Goal: Use online tool/utility: Utilize a website feature to perform a specific function

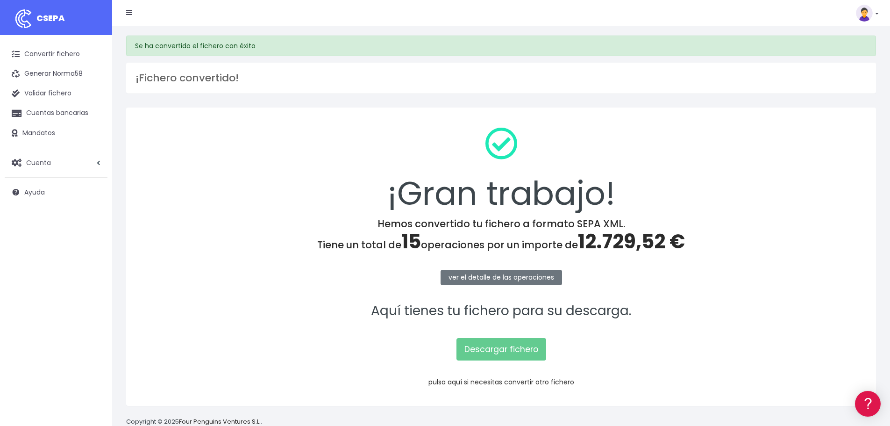
click at [545, 377] on link "pulsa aquí si necesitas convertir otro fichero" at bounding box center [502, 381] width 146 height 9
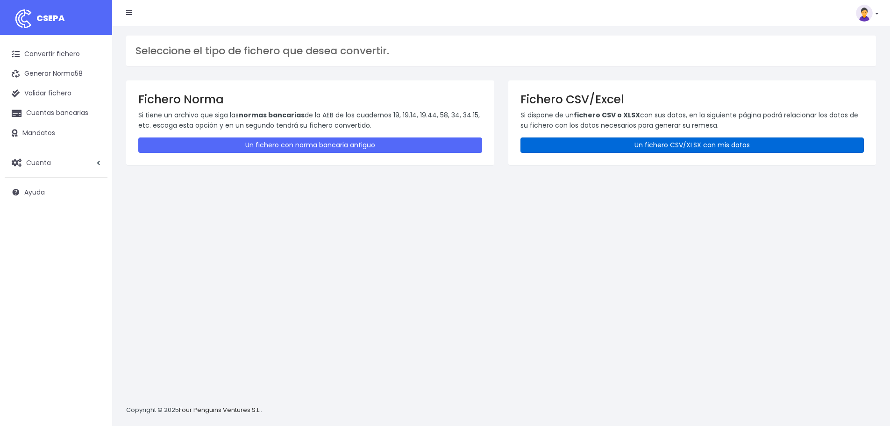
click at [622, 145] on link "Un fichero CSV/XLSX con mis datos" at bounding box center [693, 144] width 344 height 15
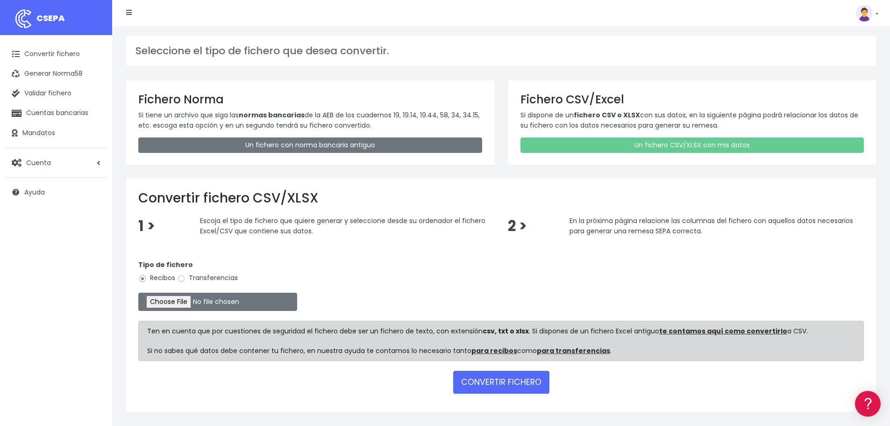
click at [221, 273] on label "Transferencias" at bounding box center [207, 278] width 61 height 10
click at [186, 274] on input "Transferencias" at bounding box center [181, 278] width 8 height 8
radio input "true"
click at [207, 300] on input "file" at bounding box center [217, 302] width 159 height 18
type input "C:\fakepath\NOMINAS.xlsx"
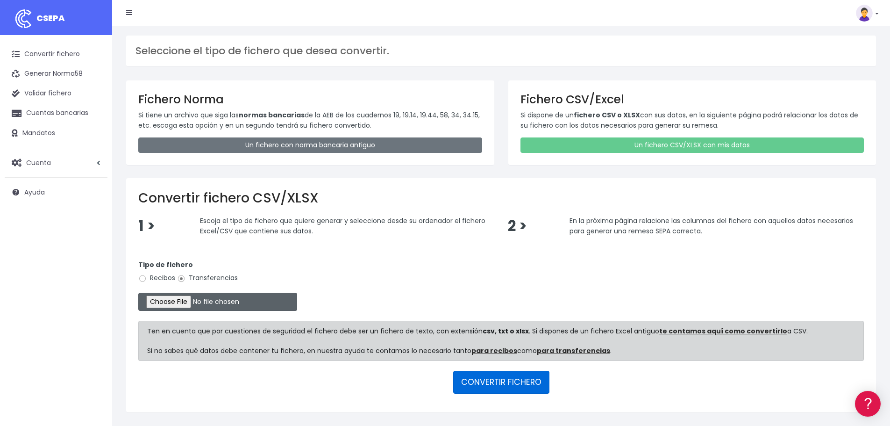
click at [519, 390] on button "CONVERTIR FICHERO" at bounding box center [501, 382] width 96 height 22
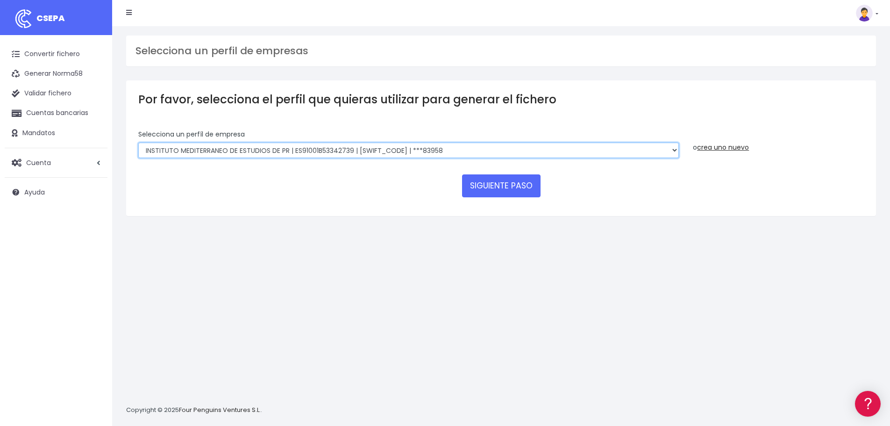
click at [393, 154] on select "INSTITUTO MEDITERRANEO DE ESTUDIOS DE PR | ES91001B53342739 | BSCHESMMXXX | ***…" at bounding box center [408, 151] width 541 height 16
select select "2478"
click at [138, 143] on select "INSTITUTO MEDITERRANEO DE ESTUDIOS DE PR | ES91001B53342739 | BSCHESMMXXX | ***…" at bounding box center [408, 151] width 541 height 16
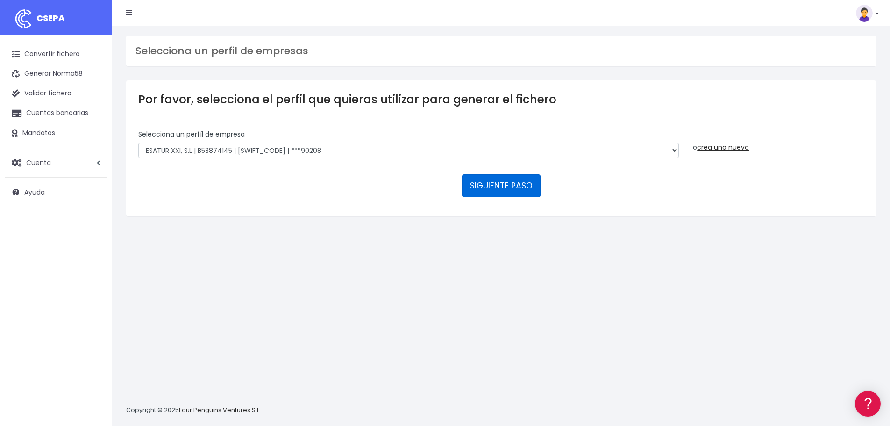
click at [478, 179] on button "SIGUIENTE PASO" at bounding box center [501, 185] width 79 height 22
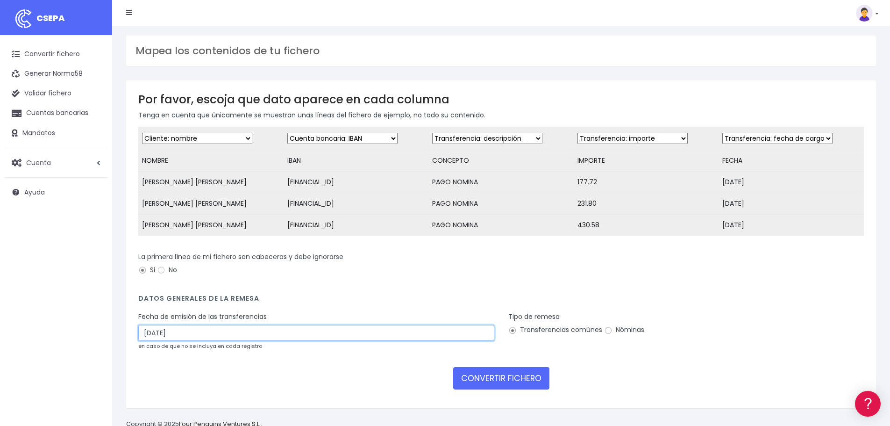
click at [195, 339] on input "01/10/2025" at bounding box center [316, 333] width 356 height 16
drag, startPoint x: 150, startPoint y: 388, endPoint x: 236, endPoint y: 389, distance: 86.9
click at [150, 388] on td "29" at bounding box center [148, 390] width 14 height 14
type input "29/09/2025"
click at [623, 333] on label "Nóminas" at bounding box center [624, 330] width 40 height 10
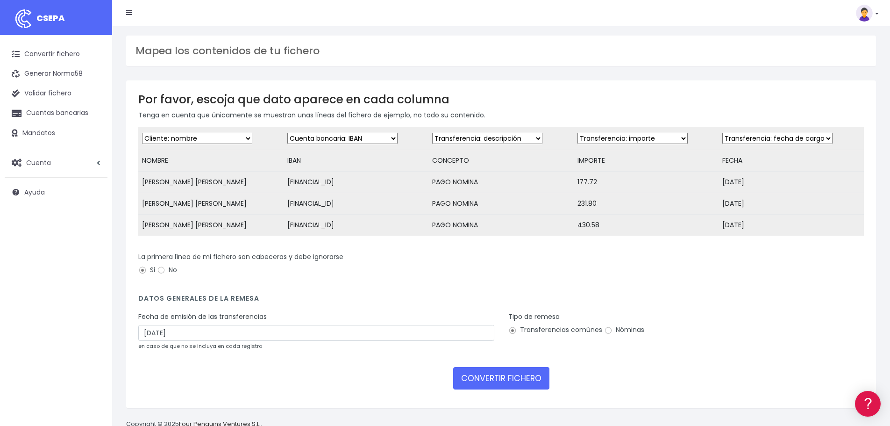
click at [613, 333] on input "Nóminas" at bounding box center [608, 330] width 8 height 8
radio input "true"
click at [513, 388] on button "CONVERTIR FICHERO" at bounding box center [501, 378] width 96 height 22
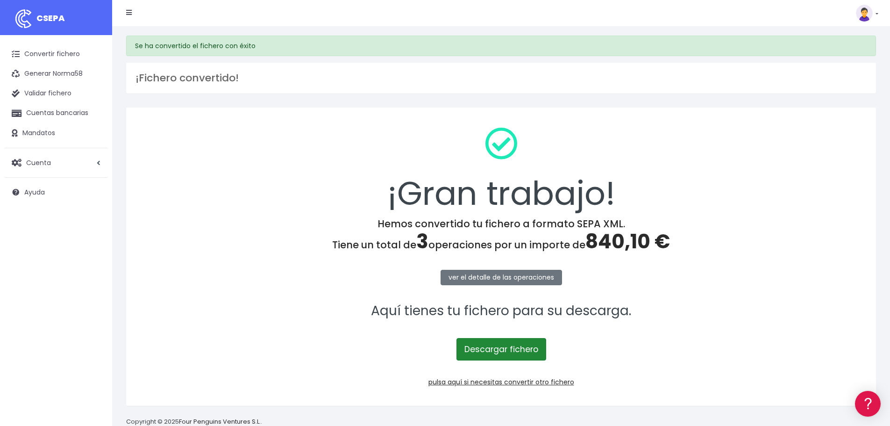
click at [498, 346] on link "Descargar fichero" at bounding box center [502, 349] width 90 height 22
